Goal: Task Accomplishment & Management: Manage account settings

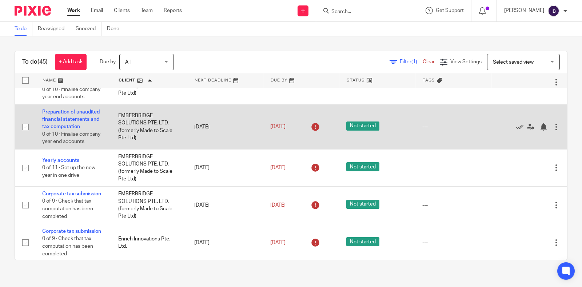
scroll to position [844, 0]
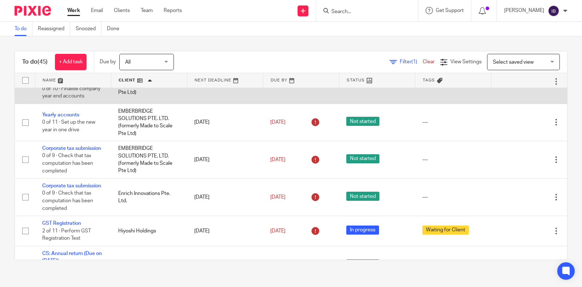
click at [516, 85] on icon at bounding box center [519, 81] width 7 height 7
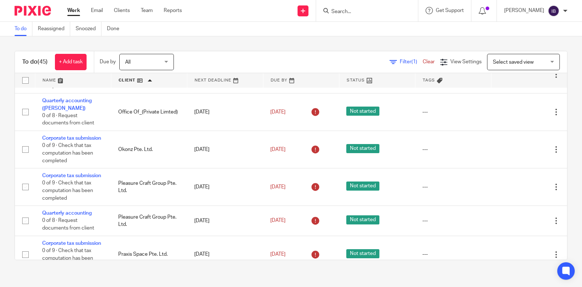
scroll to position [1116, 0]
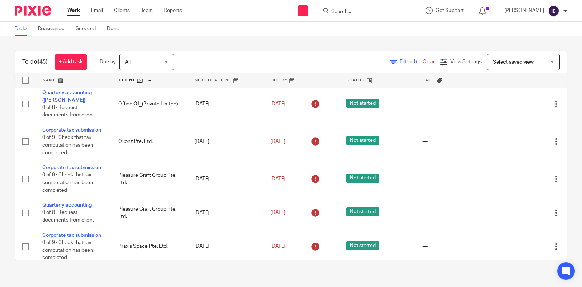
click at [552, 29] on div at bounding box center [555, 25] width 7 height 7
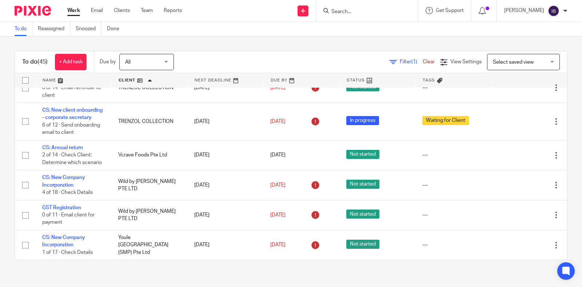
scroll to position [1575, 0]
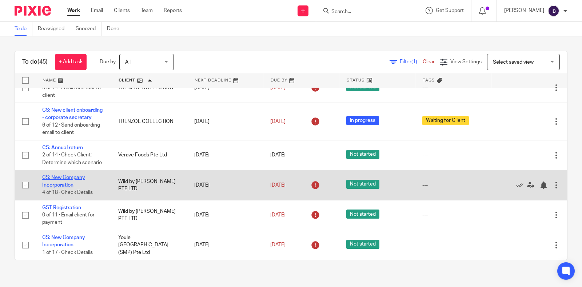
drag, startPoint x: 60, startPoint y: 181, endPoint x: 53, endPoint y: 179, distance: 7.8
click at [53, 179] on link "CS: New Company Incorporation" at bounding box center [63, 181] width 43 height 12
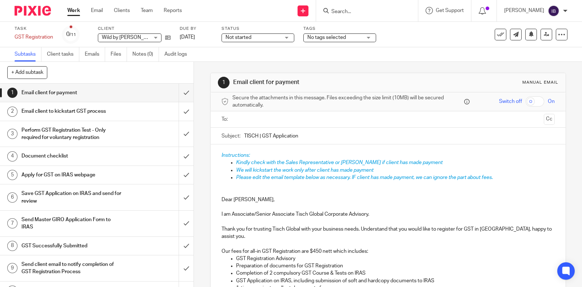
click at [274, 43] on div "Task GST Registration Save GST Registration 0 /11 Client Wild by Adams PTE LTD …" at bounding box center [291, 34] width 582 height 25
click at [278, 39] on span "Not started" at bounding box center [252, 38] width 55 height 8
click at [353, 35] on span "No tags selected" at bounding box center [334, 38] width 55 height 8
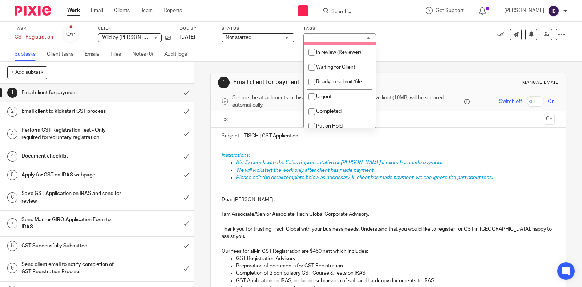
scroll to position [40, 0]
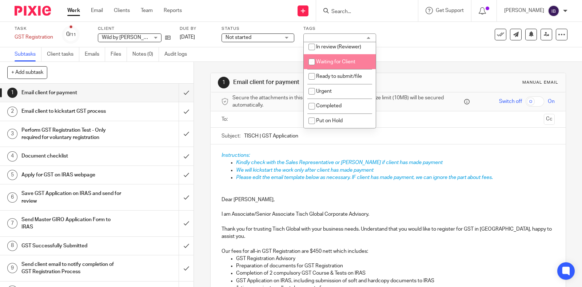
click at [343, 64] on li "Waiting for Client" at bounding box center [340, 61] width 72 height 15
checkbox input "true"
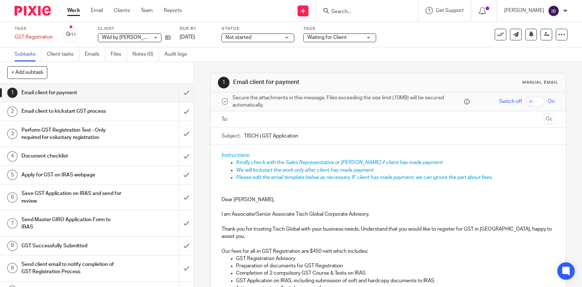
click at [472, 43] on div "Task GST Registration Save GST Registration 0 /11 Client Wild by Adams PTE LTD …" at bounding box center [291, 34] width 553 height 17
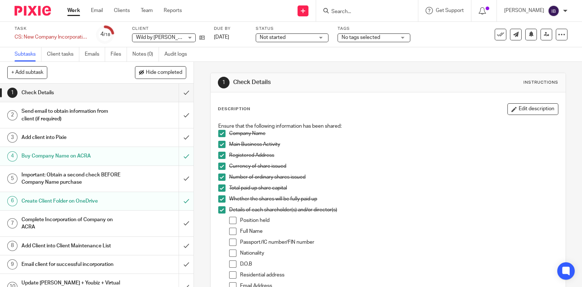
click at [294, 40] on span "Not started" at bounding box center [287, 38] width 55 height 8
click at [342, 35] on span "No tags selected" at bounding box center [368, 38] width 55 height 8
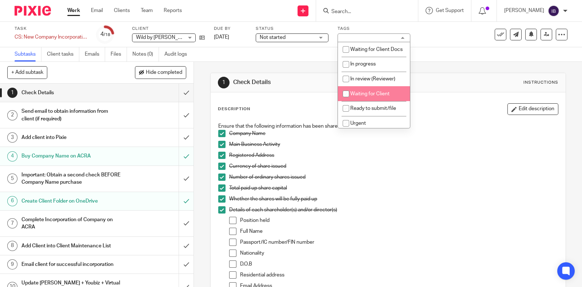
click at [347, 101] on input "checkbox" at bounding box center [346, 94] width 14 height 14
checkbox input "true"
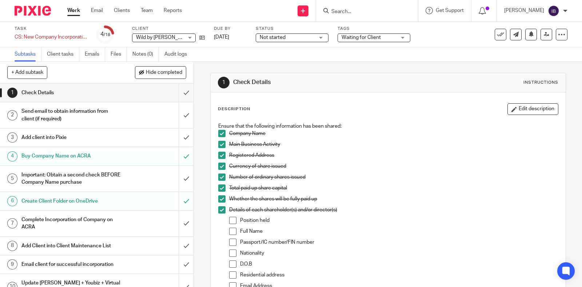
click at [40, 19] on div at bounding box center [30, 10] width 60 height 21
click at [84, 13] on ul "Work Email Clients Team Reports" at bounding box center [129, 10] width 125 height 7
click at [80, 13] on ul "Work Email Clients Team Reports" at bounding box center [129, 10] width 125 height 7
click at [78, 13] on link "Work" at bounding box center [73, 10] width 13 height 7
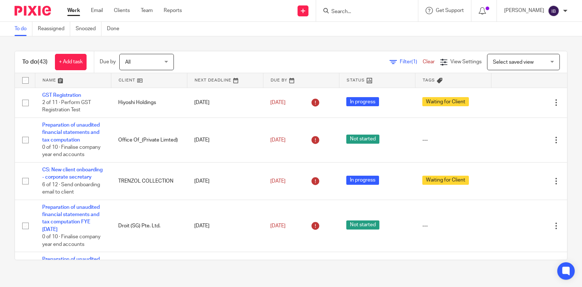
click at [131, 84] on link at bounding box center [149, 80] width 76 height 15
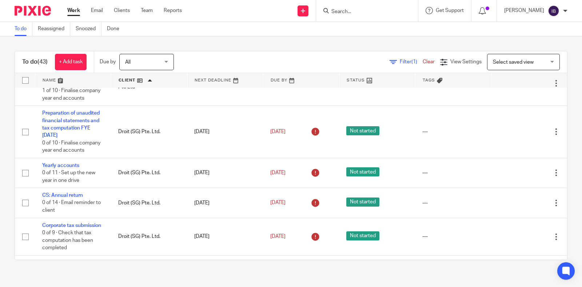
scroll to position [681, 0]
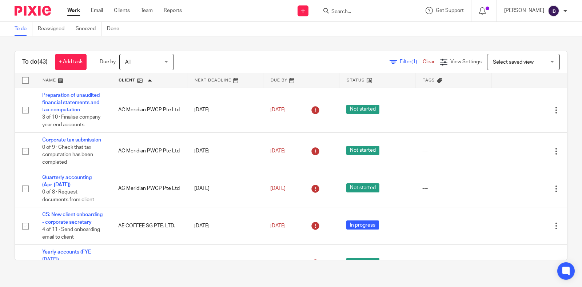
click at [380, 12] on input "Search" at bounding box center [363, 12] width 65 height 7
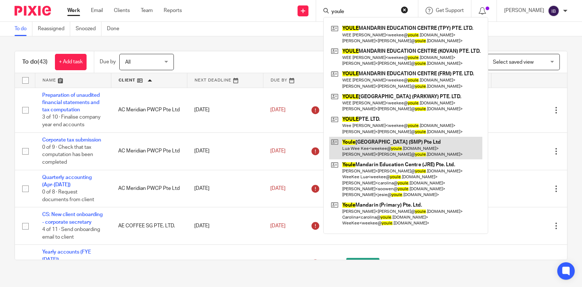
type input "youle"
click at [395, 148] on link at bounding box center [405, 148] width 153 height 23
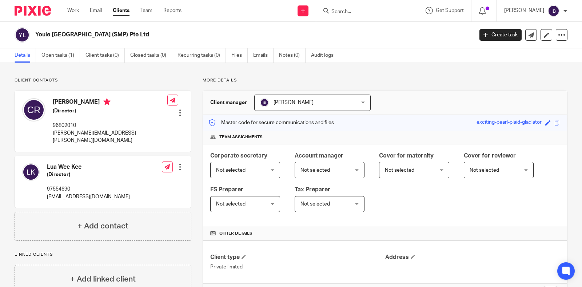
click at [60, 64] on div "Client contacts [PERSON_NAME] (Director) 96802010 [PERSON_NAME][EMAIL_ADDRESS][…" at bounding box center [291, 220] width 582 height 314
click at [64, 59] on link "Open tasks (1)" at bounding box center [60, 55] width 39 height 14
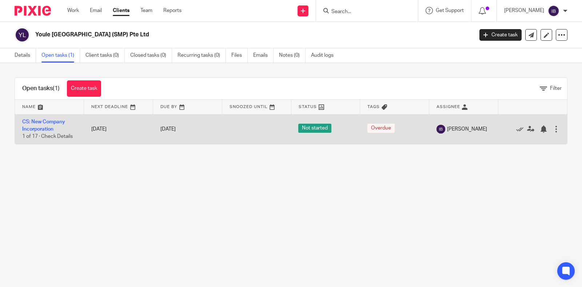
click at [42, 125] on td "CS: New Company Incorporation 1 of 17 · Check Details" at bounding box center [49, 129] width 69 height 30
click at [27, 129] on link "CS: New Company Incorporation" at bounding box center [43, 125] width 43 height 12
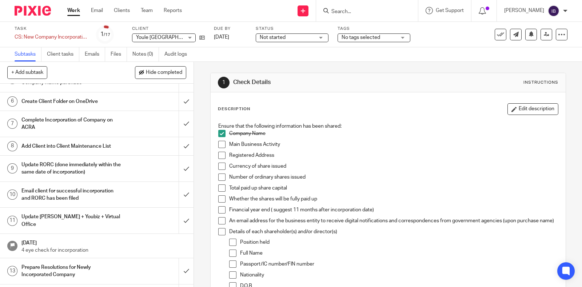
scroll to position [85, 0]
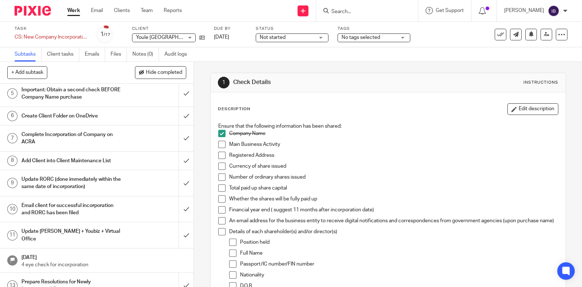
click at [106, 161] on h1 "Add Client into Client Maintenance List" at bounding box center [71, 160] width 100 height 11
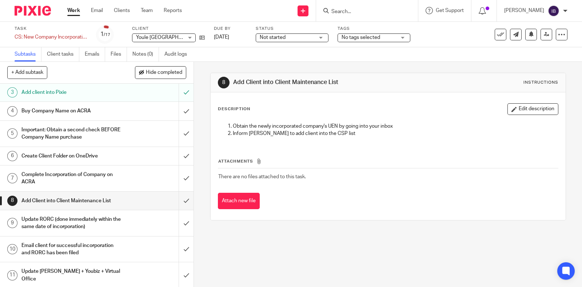
scroll to position [91, 0]
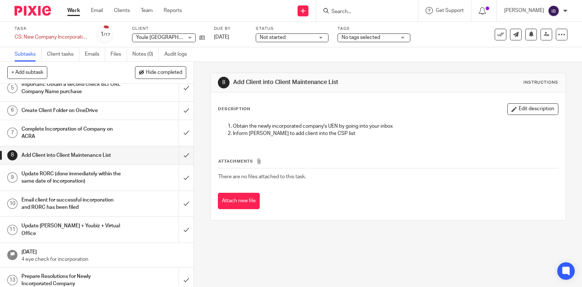
click at [106, 210] on h1 "Email client for successful incorporation and RORC has been filed" at bounding box center [71, 204] width 100 height 19
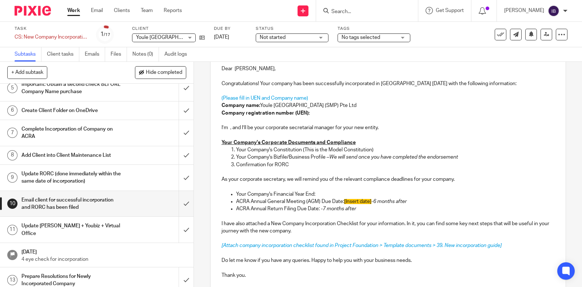
scroll to position [136, 0]
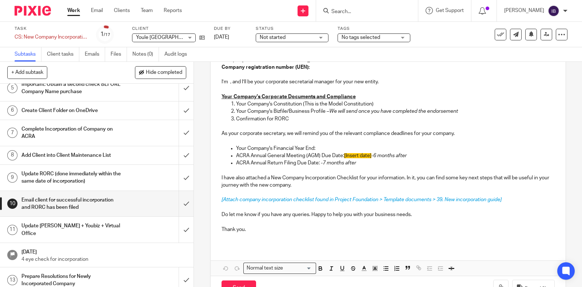
click at [69, 12] on link "Work" at bounding box center [73, 10] width 13 height 7
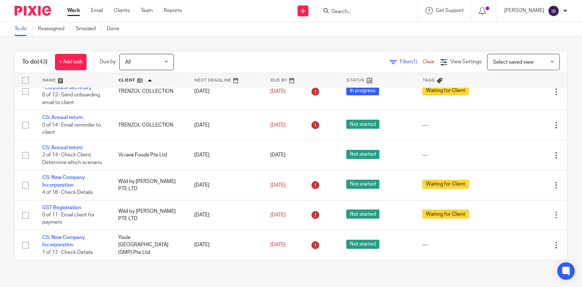
scroll to position [1409, 0]
drag, startPoint x: 60, startPoint y: 151, endPoint x: 13, endPoint y: 148, distance: 47.0
click at [13, 148] on div "To do (43) + Add task Due by All All Today Tomorrow This week Next week This mo…" at bounding box center [291, 155] width 582 height 238
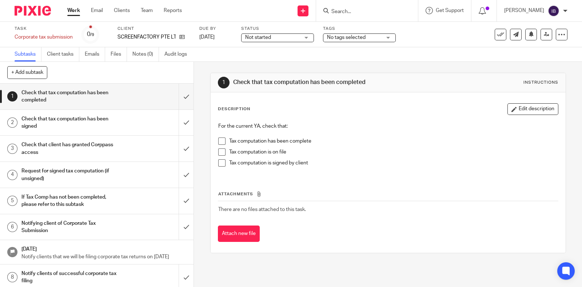
click at [393, 170] on div "For the current YA, check that: Tax computation has been complete Tax computati…" at bounding box center [388, 147] width 347 height 57
click at [433, 193] on th "Attachments" at bounding box center [388, 196] width 340 height 11
